Goal: Information Seeking & Learning: Compare options

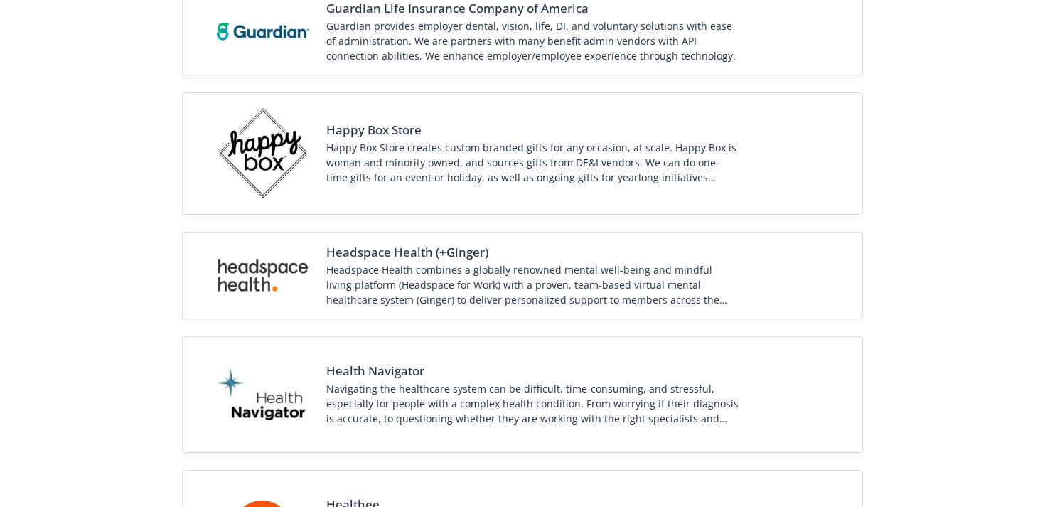
scroll to position [1397, 0]
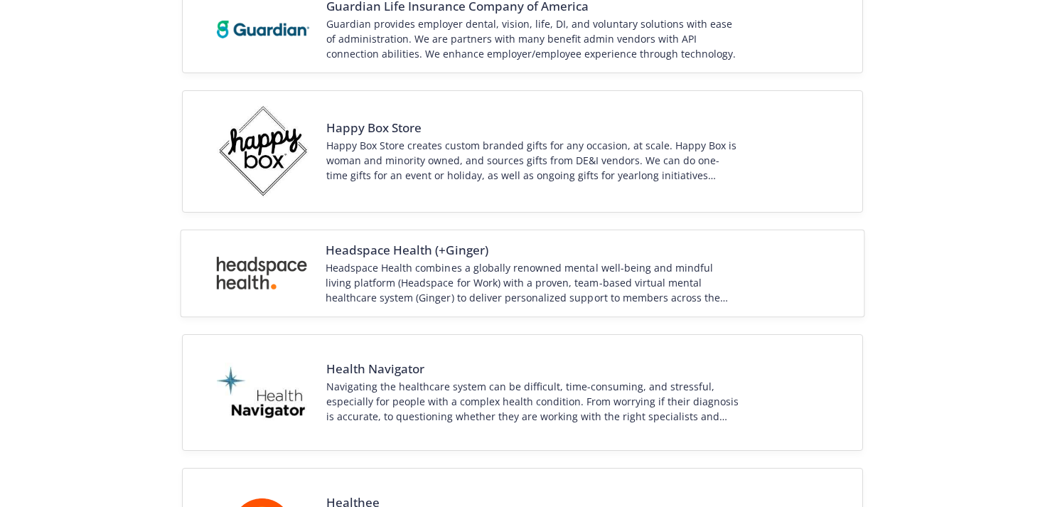
click at [607, 269] on div "Headspace Health combines a globally renowned mental well-being and mindful liv…" at bounding box center [534, 282] width 416 height 45
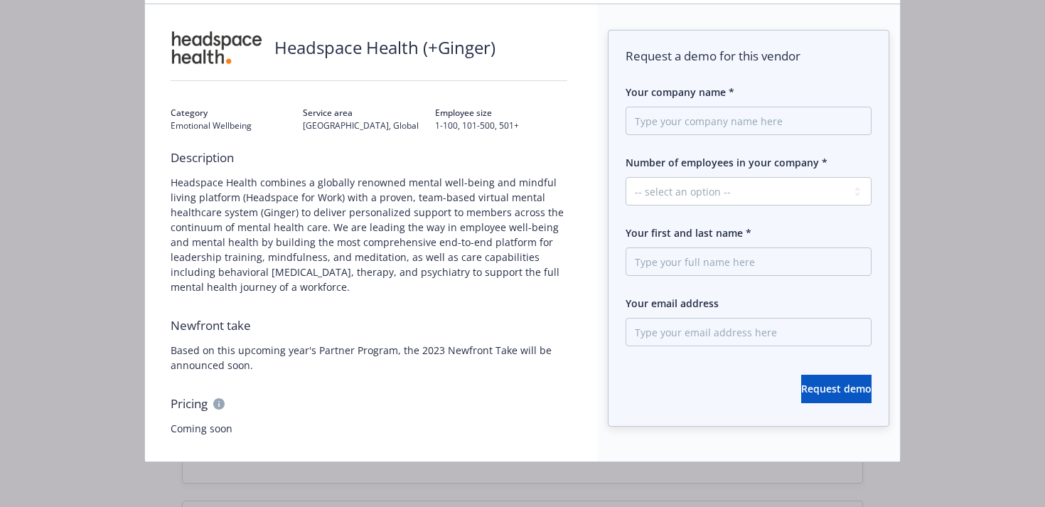
scroll to position [1502, 0]
click at [989, 200] on div "ABOUT VENDOR Headspace Health (+Ginger) Category Emotional Wellbeing Service ar…" at bounding box center [522, 253] width 1045 height 507
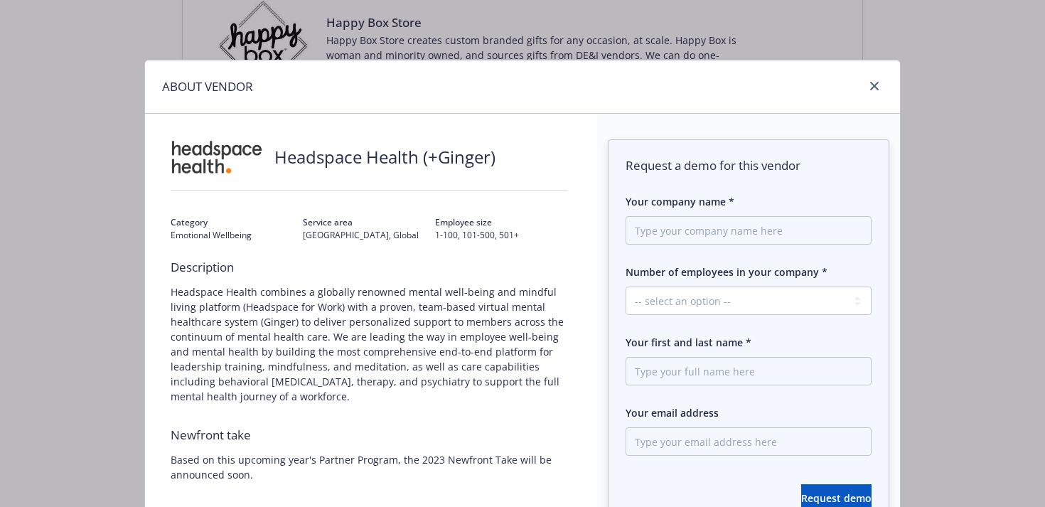
scroll to position [0, 0]
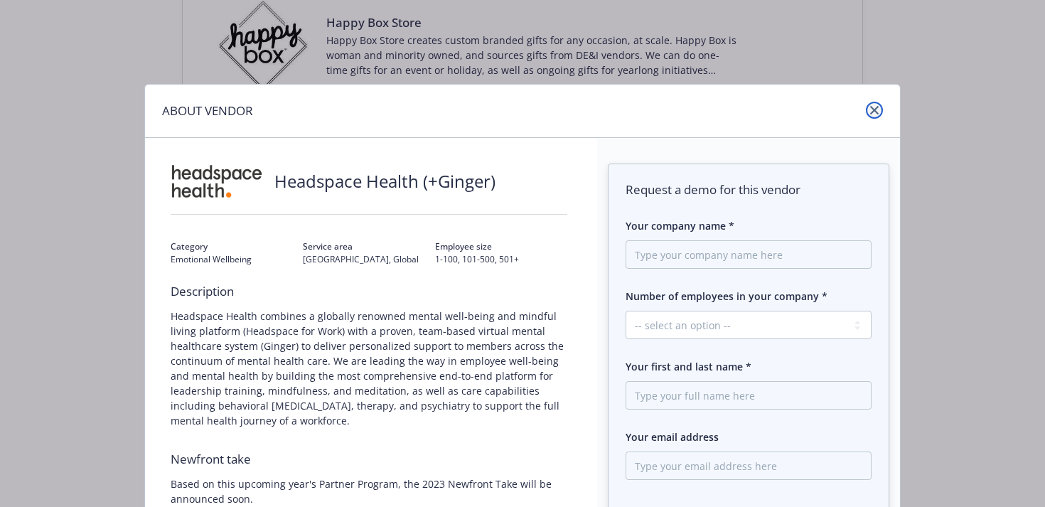
click at [868, 105] on link "close" at bounding box center [874, 110] width 17 height 17
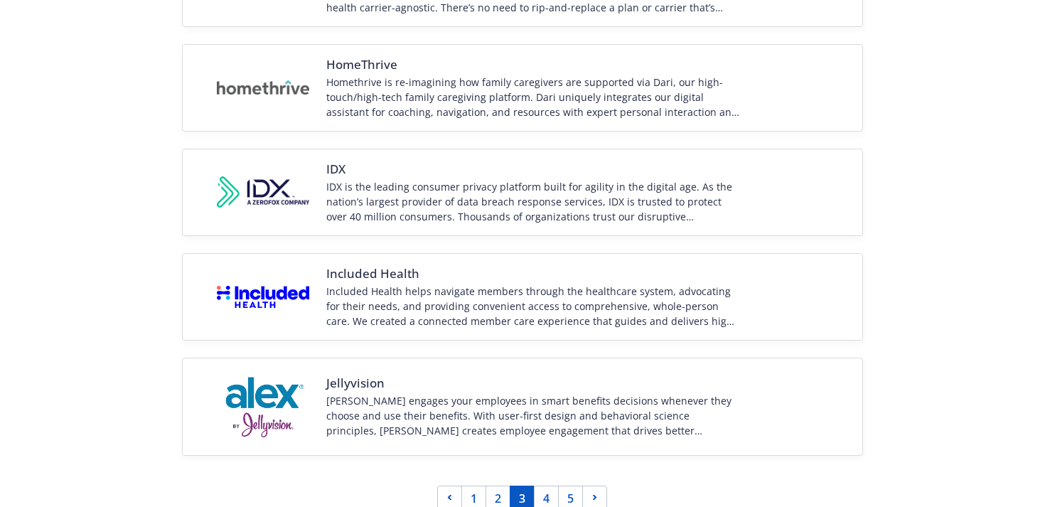
scroll to position [2076, 0]
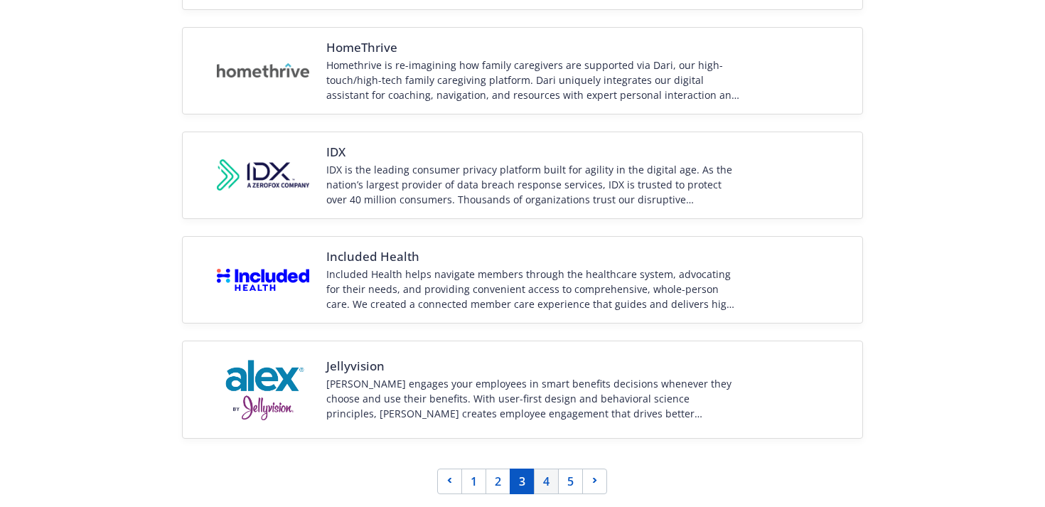
click at [541, 483] on link "4" at bounding box center [546, 481] width 25 height 26
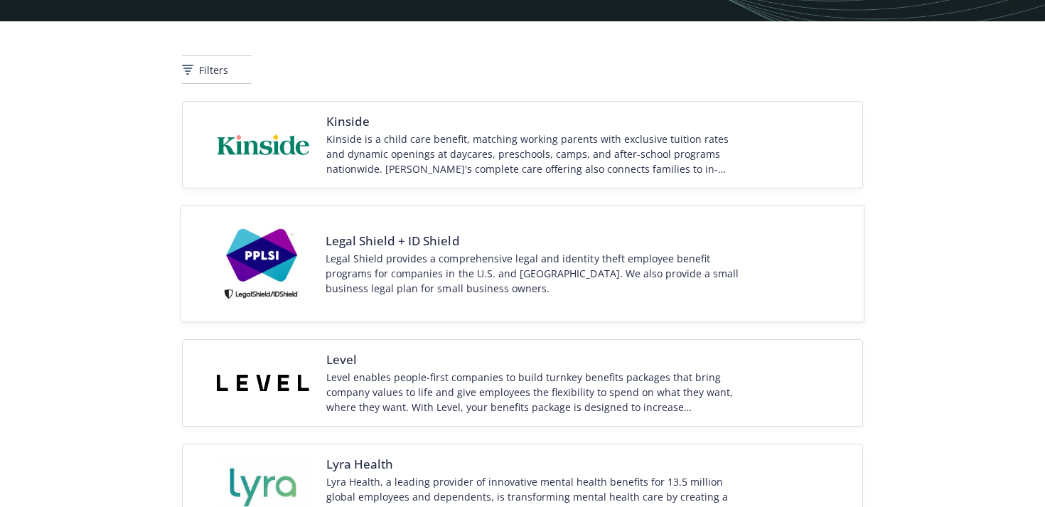
scroll to position [180, 0]
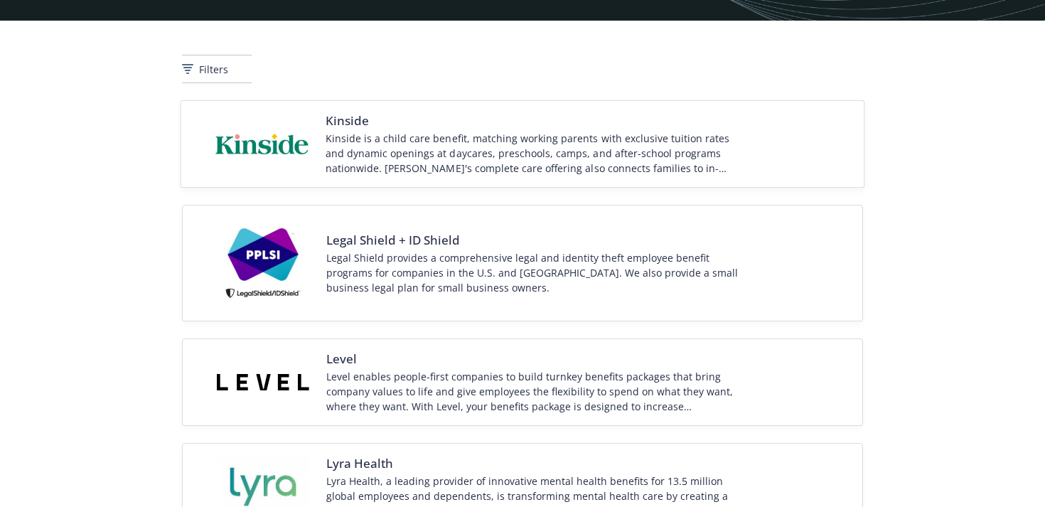
click at [574, 141] on div "Kinside is a child care benefit, matching working parents with exclusive tuitio…" at bounding box center [534, 153] width 416 height 45
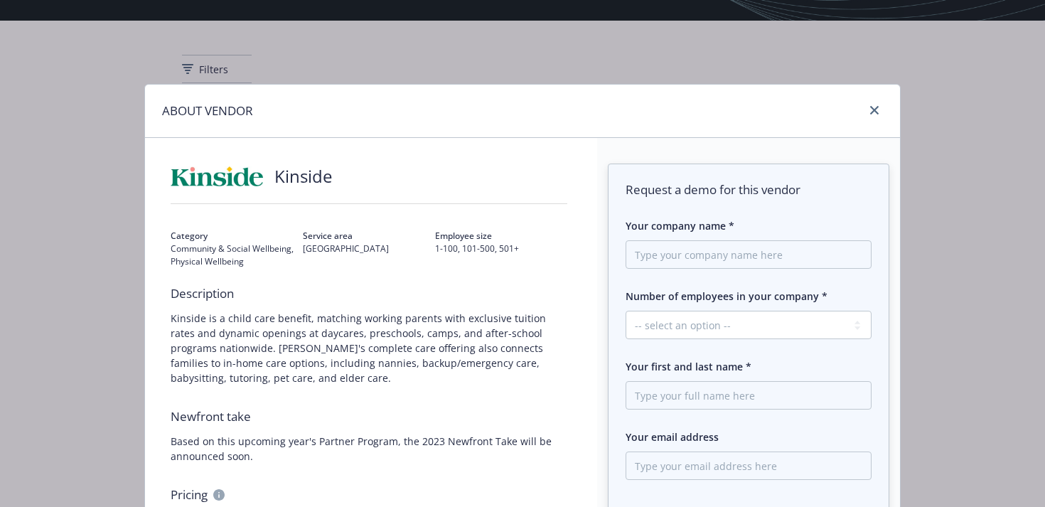
click at [995, 137] on div "ABOUT VENDOR Kinside Category Community & Social Wellbeing, Physical Wellbeing …" at bounding box center [522, 253] width 1045 height 507
click at [874, 109] on icon "close" at bounding box center [874, 110] width 9 height 9
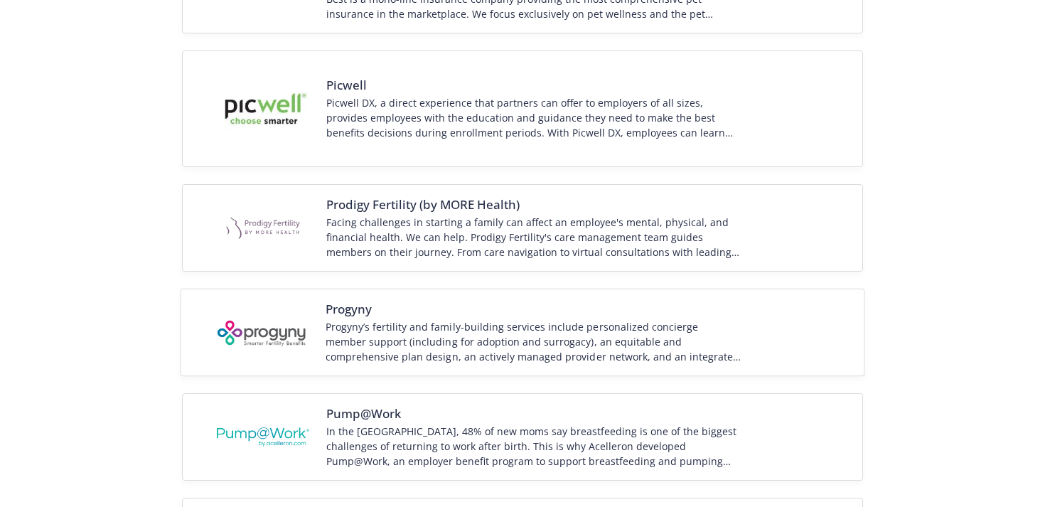
scroll to position [1972, 0]
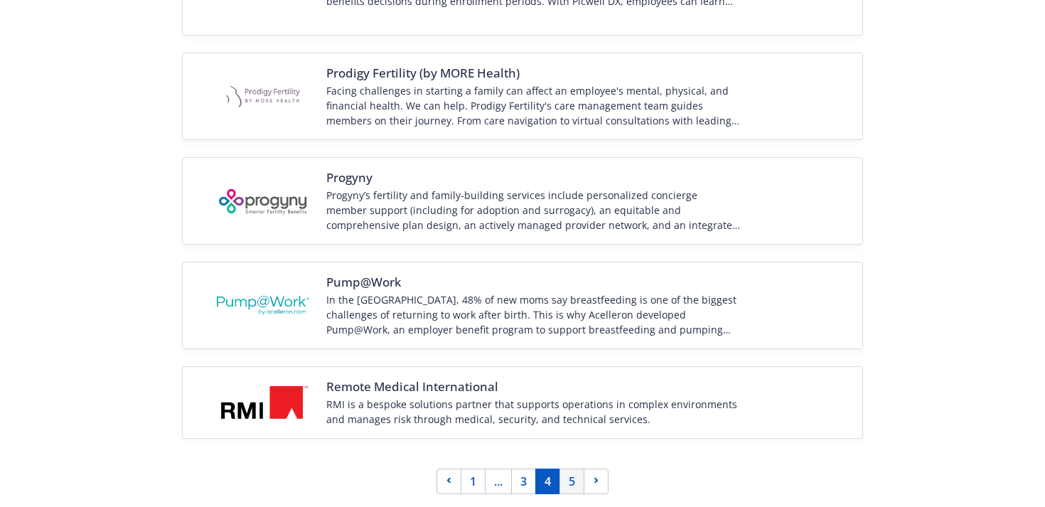
click at [574, 490] on link "5" at bounding box center [571, 481] width 25 height 26
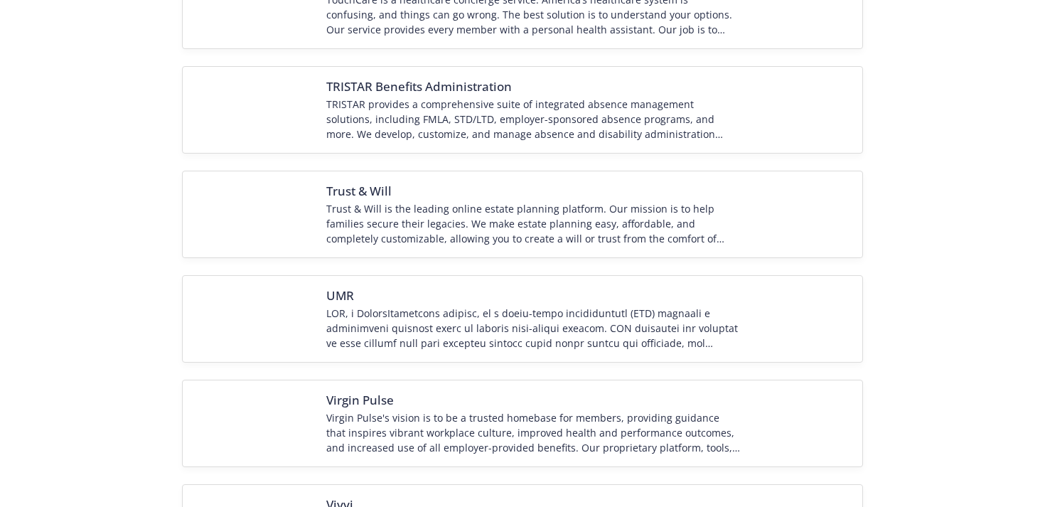
scroll to position [1972, 0]
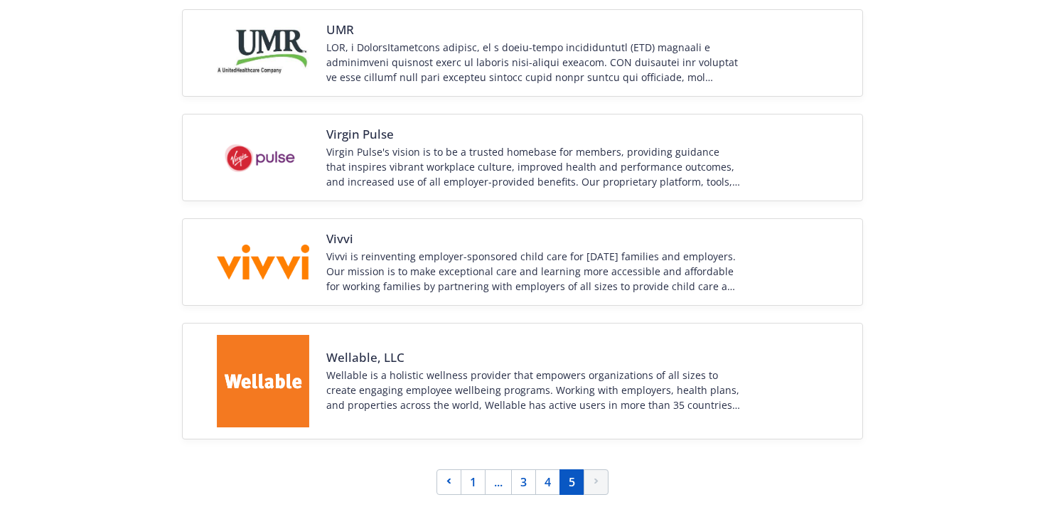
click at [591, 475] on link "Next page" at bounding box center [595, 482] width 25 height 26
click at [554, 475] on link "4" at bounding box center [547, 482] width 25 height 26
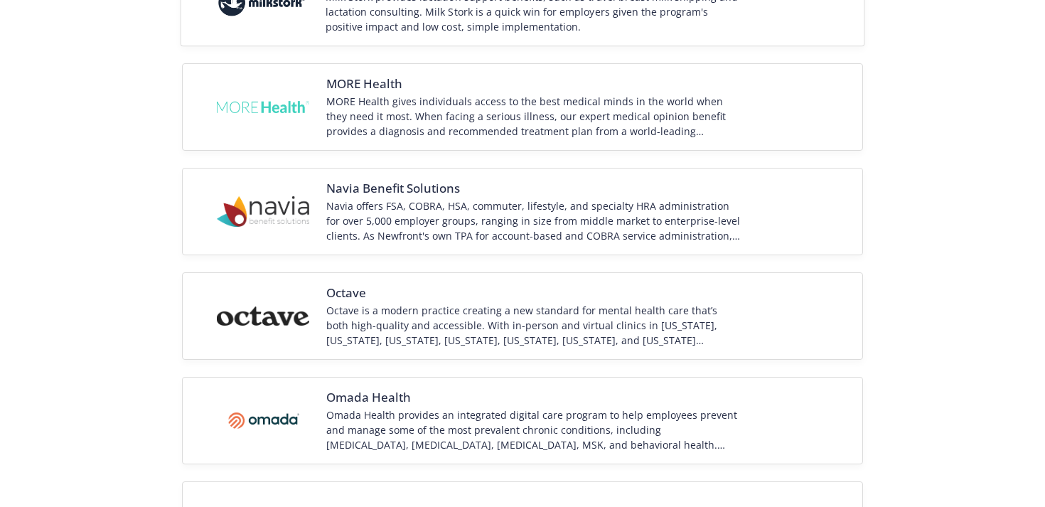
scroll to position [0, 0]
